Goal: Complete application form

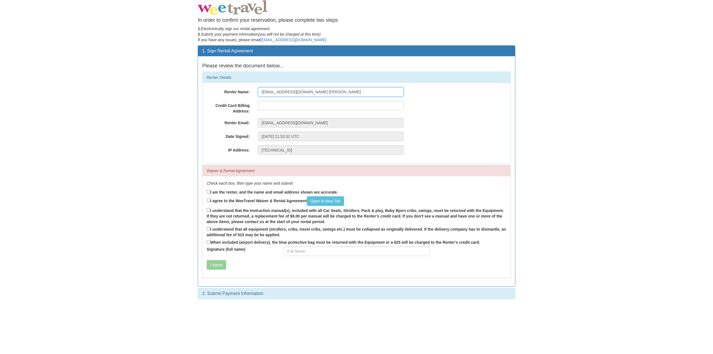
click at [306, 91] on input "[EMAIL_ADDRESS][DOMAIN_NAME] [PERSON_NAME]" at bounding box center [331, 91] width 146 height 9
drag, startPoint x: 281, startPoint y: 92, endPoint x: 267, endPoint y: 96, distance: 14.4
click at [274, 94] on input "[EMAIL_ADDRESS][DOMAIN_NAME] [PERSON_NAME]" at bounding box center [331, 91] width 146 height 9
click at [267, 96] on input "[EMAIL_ADDRESS][DOMAIN_NAME] [PERSON_NAME]" at bounding box center [331, 91] width 146 height 9
drag, startPoint x: 297, startPoint y: 92, endPoint x: 226, endPoint y: 91, distance: 70.8
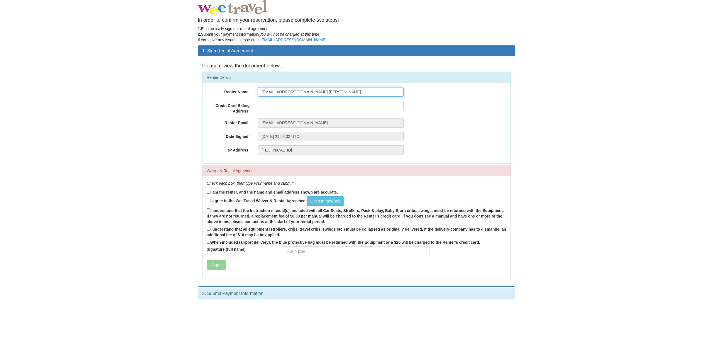
click at [226, 91] on div "Renter Name: bage881@gmail.com Pierce" at bounding box center [357, 91] width 308 height 9
type input "[EMAIL_ADDRESS][DOMAIN_NAME] [PERSON_NAME]"
click at [179, 126] on body "In order to confirm your reservation, please complete two steps: 1. Electronica…" at bounding box center [356, 177] width 713 height 354
click at [267, 106] on input "text" at bounding box center [331, 105] width 146 height 9
drag, startPoint x: 208, startPoint y: 191, endPoint x: 209, endPoint y: 204, distance: 13.1
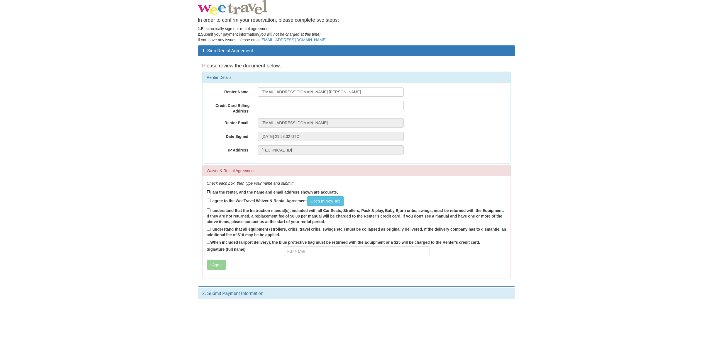
click at [208, 192] on input "I am the renter, and the name and email address shown are accurate." at bounding box center [209, 192] width 4 height 4
checkbox input "true"
click at [209, 202] on input "I agree to the WeeTravel Waiver & Rental Agreement Open In New Tab" at bounding box center [209, 201] width 4 height 4
checkbox input "true"
click at [210, 210] on input "I understand that the Instruction manual(s), included with all Car Seats, Strol…" at bounding box center [209, 210] width 4 height 4
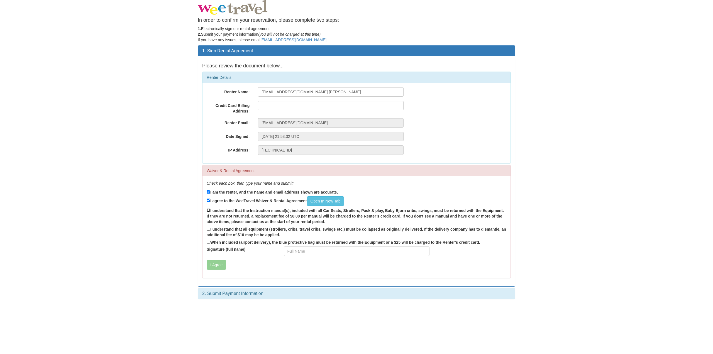
checkbox input "true"
click at [210, 227] on input "I understand that all equipment (strollers, cribs, travel cribs, swings etc.) m…" at bounding box center [209, 229] width 4 height 4
checkbox input "true"
click at [210, 240] on label "When included (airport delivery), the blue protective bag must be returned with…" at bounding box center [344, 242] width 274 height 6
click at [210, 240] on input "When included (airport delivery), the blue protective bag must be returned with…" at bounding box center [209, 242] width 4 height 4
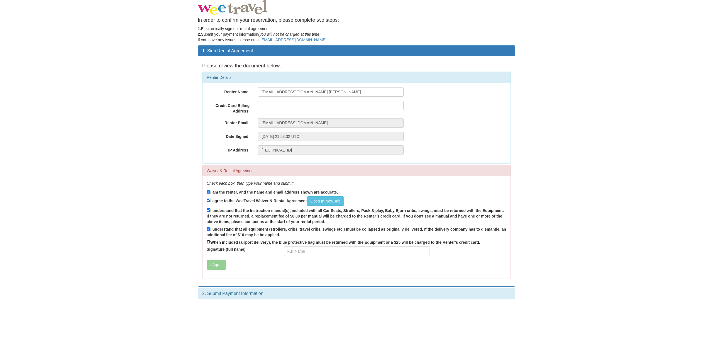
checkbox input "true"
click at [301, 250] on input "Signature (full name)" at bounding box center [357, 251] width 146 height 9
click at [269, 104] on input "text" at bounding box center [331, 105] width 146 height 9
click at [272, 124] on input "[EMAIL_ADDRESS][DOMAIN_NAME]" at bounding box center [331, 122] width 146 height 9
drag, startPoint x: 295, startPoint y: 123, endPoint x: 260, endPoint y: 125, distance: 35.1
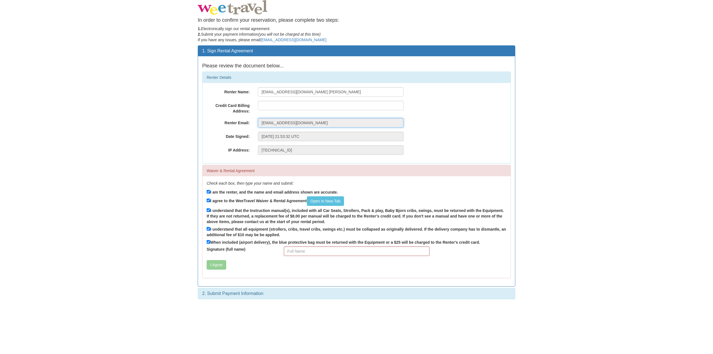
click at [260, 125] on input "[EMAIL_ADDRESS][DOMAIN_NAME]" at bounding box center [331, 122] width 146 height 9
click at [306, 125] on input "[EMAIL_ADDRESS][DOMAIN_NAME]" at bounding box center [331, 122] width 146 height 9
click at [298, 135] on input "Monday, 29-Sep-2025 21:53:32 UTC" at bounding box center [331, 136] width 146 height 9
click at [266, 151] on input "[TECHNICAL_ID]" at bounding box center [331, 149] width 146 height 9
click at [272, 138] on input "Monday, 29-Sep-2025 21:53:32 UTC" at bounding box center [331, 136] width 146 height 9
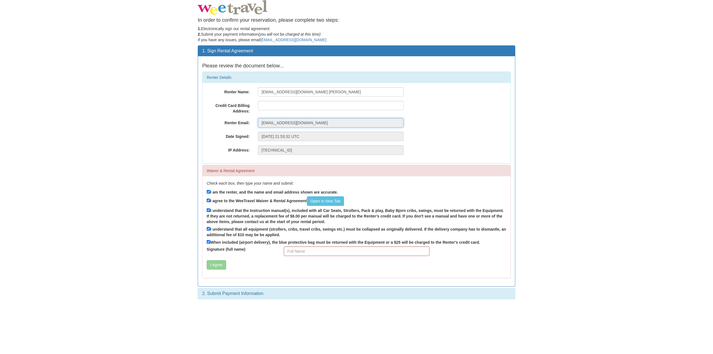
click at [273, 123] on input "[EMAIL_ADDRESS][DOMAIN_NAME]" at bounding box center [331, 122] width 146 height 9
click at [279, 93] on input "[EMAIL_ADDRESS][DOMAIN_NAME] [PERSON_NAME]" at bounding box center [331, 91] width 146 height 9
drag, startPoint x: 315, startPoint y: 91, endPoint x: 212, endPoint y: 93, distance: 103.4
click at [233, 94] on div "Renter Name: bage881@gmail.com Pierce" at bounding box center [357, 91] width 308 height 9
type input "Seth Pierce"
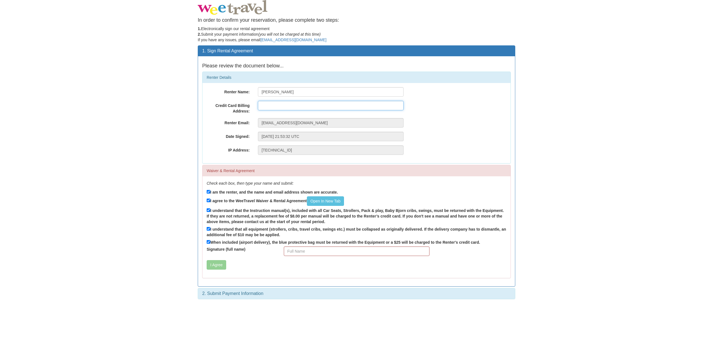
click at [266, 106] on input "text" at bounding box center [331, 105] width 146 height 9
type input "5605 201A St, Langley BC V3A1S9"
click at [337, 202] on link "Open In New Tab" at bounding box center [325, 200] width 37 height 9
click at [296, 250] on input "Signature (full name)" at bounding box center [357, 251] width 146 height 9
type input "s"
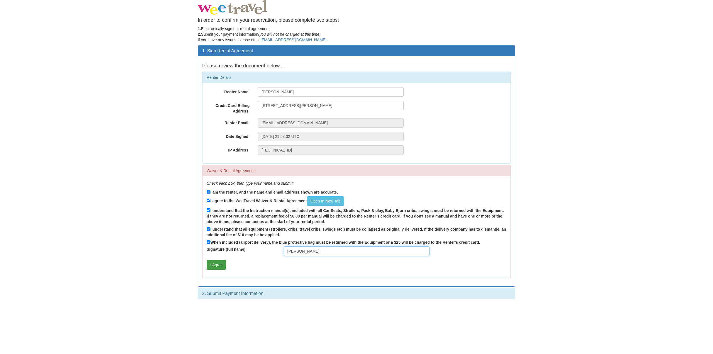
type input "Seth Pierce"
click at [223, 267] on button "I Agree" at bounding box center [217, 264] width 20 height 9
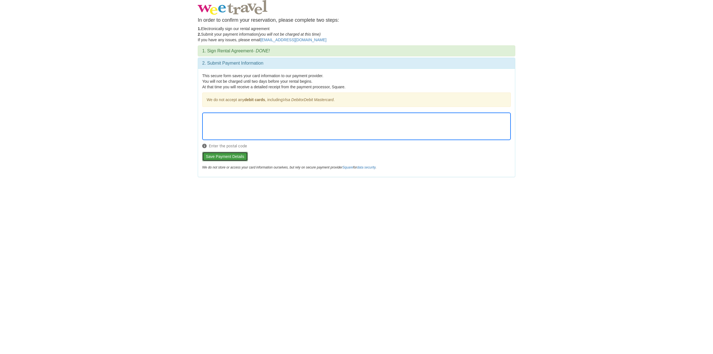
click at [235, 160] on button "Save Payment Details" at bounding box center [225, 156] width 46 height 9
